Goal: Transaction & Acquisition: Obtain resource

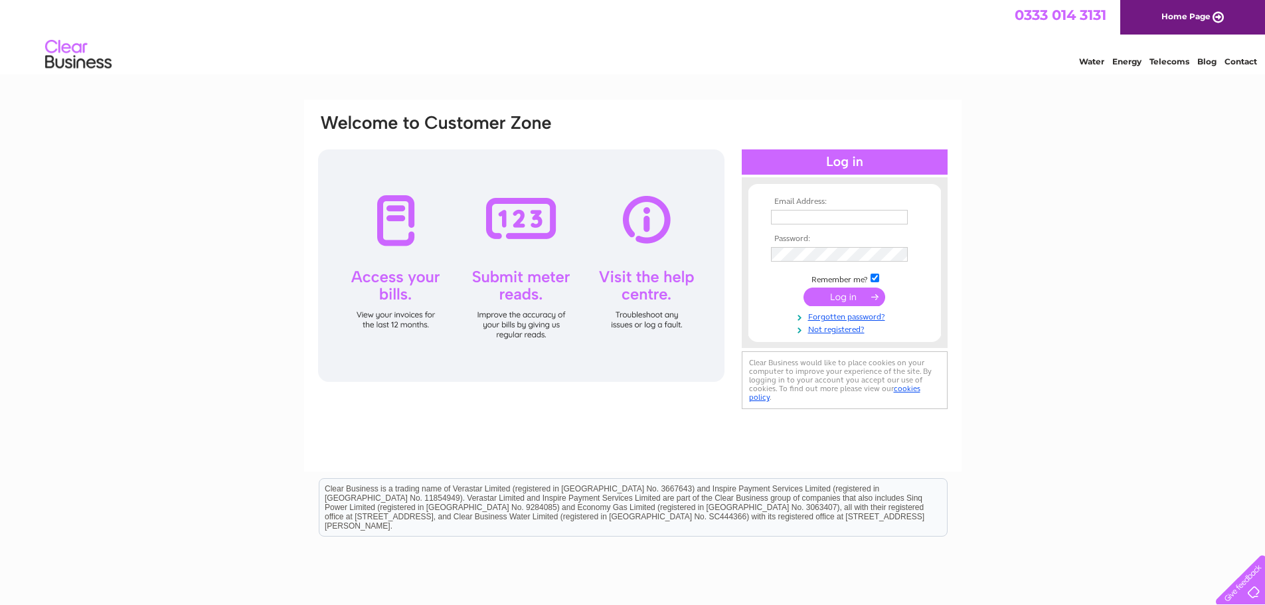
click at [787, 215] on input "text" at bounding box center [839, 217] width 137 height 15
type input "pat@kennysmusic.co.uk"
click at [835, 294] on input "submit" at bounding box center [845, 298] width 82 height 19
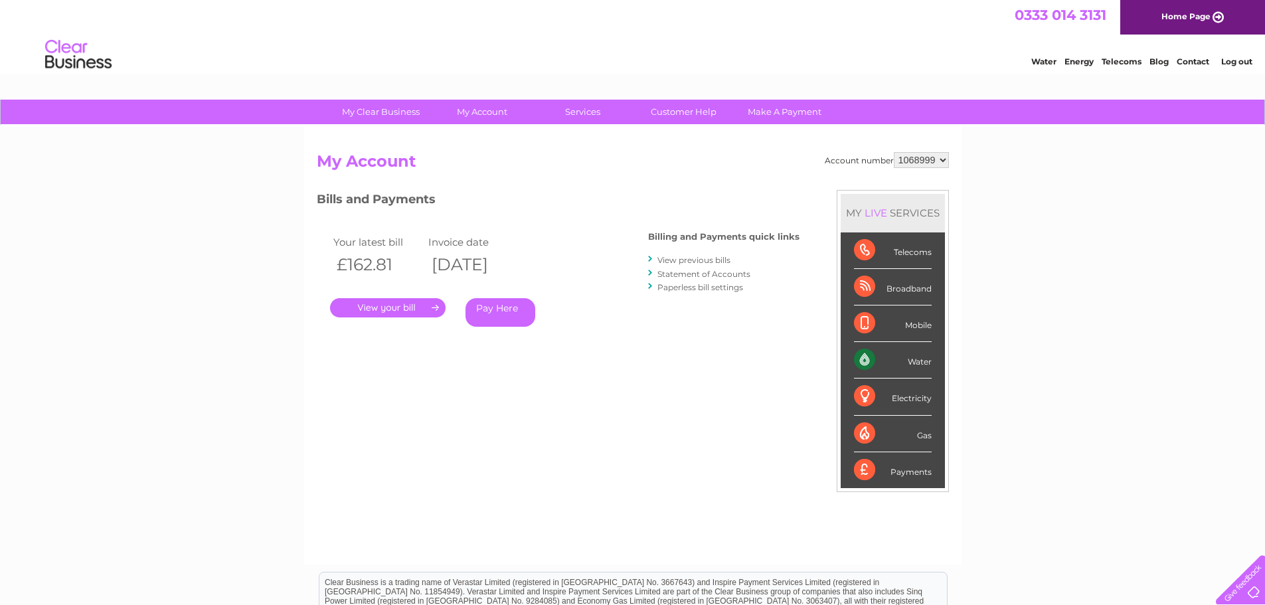
click at [943, 159] on select "1068999 1069000 1069001 1069002 1069003" at bounding box center [921, 160] width 55 height 16
click at [387, 308] on link "." at bounding box center [388, 307] width 116 height 19
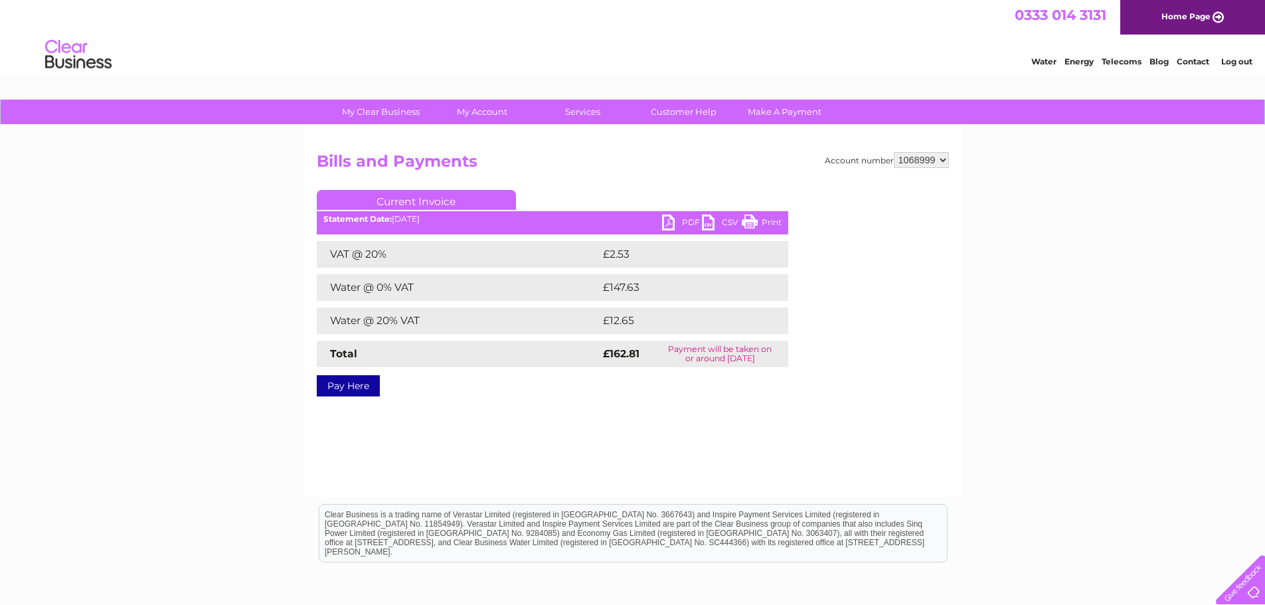
click at [674, 223] on link "PDF" at bounding box center [682, 224] width 40 height 19
click at [946, 160] on select "1068999 1069000 1069001 1069002 1069003" at bounding box center [921, 160] width 55 height 16
select select "1069000"
click at [894, 152] on select "1068999 1069000 1069001 1069002 1069003" at bounding box center [921, 160] width 55 height 16
click at [670, 224] on link "PDF" at bounding box center [682, 224] width 40 height 19
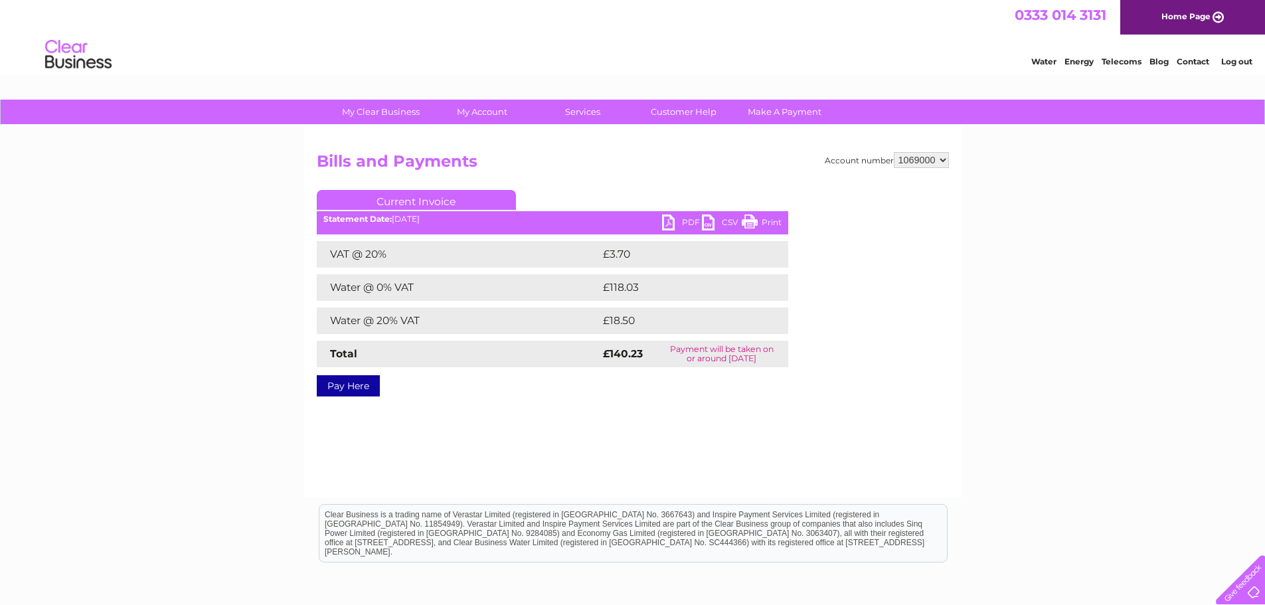
click at [943, 160] on select "1068999 1069000 1069001 1069002 1069003" at bounding box center [921, 160] width 55 height 16
select select "1069001"
click at [894, 152] on select "1068999 1069000 1069001 1069002 1069003" at bounding box center [921, 160] width 55 height 16
click at [680, 217] on link "PDF" at bounding box center [682, 224] width 40 height 19
click at [941, 159] on select "1068999 1069000 1069001 1069002 1069003" at bounding box center [921, 160] width 55 height 16
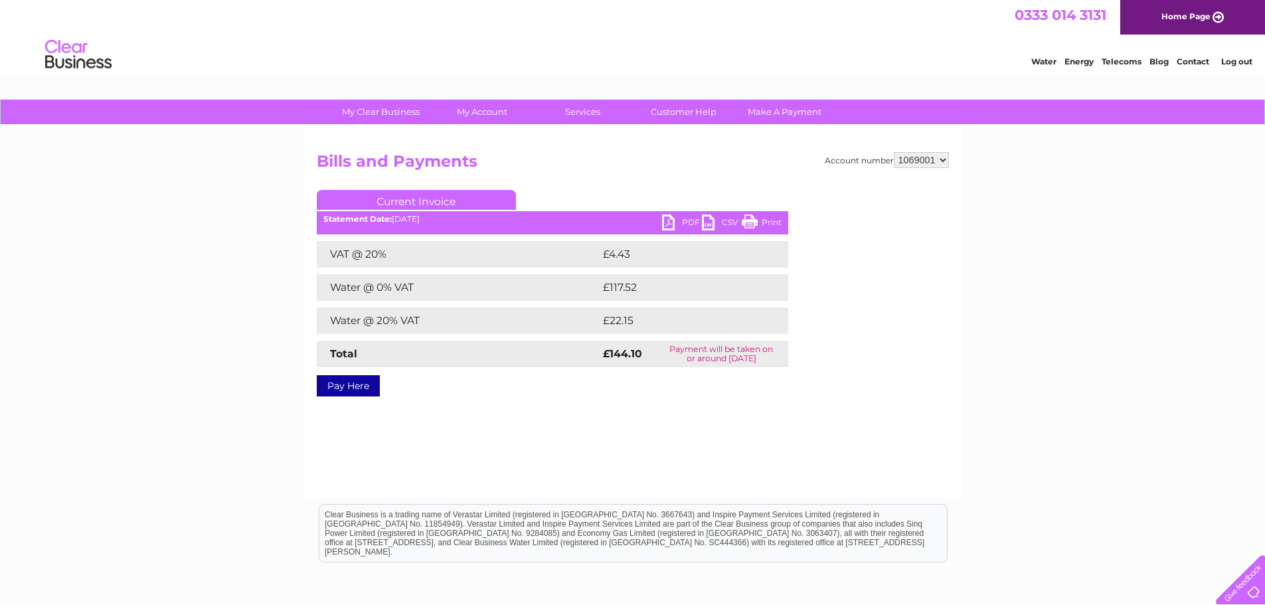
select select "1069002"
click at [894, 152] on select "1068999 1069000 1069001 1069002 1069003" at bounding box center [921, 160] width 55 height 16
click at [674, 219] on link "PDF" at bounding box center [682, 224] width 40 height 19
click at [941, 156] on select "1068999 1069000 1069001 1069002 1069003" at bounding box center [921, 160] width 55 height 16
select select "1069003"
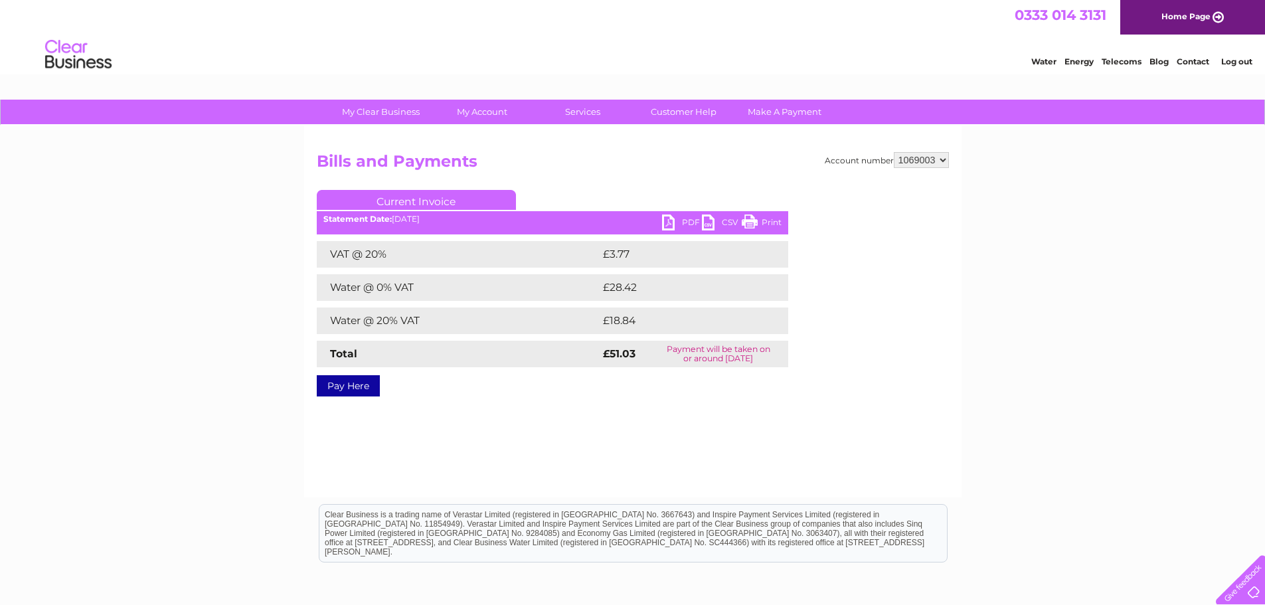
click at [894, 152] on select "1068999 1069000 1069001 1069002 1069003" at bounding box center [921, 160] width 55 height 16
click at [669, 220] on link "PDF" at bounding box center [682, 224] width 40 height 19
